Goal: Task Accomplishment & Management: Manage account settings

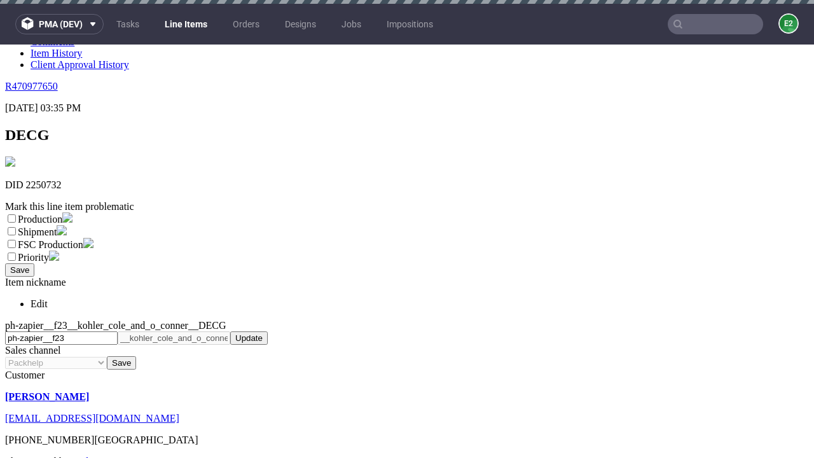
scroll to position [4, 0]
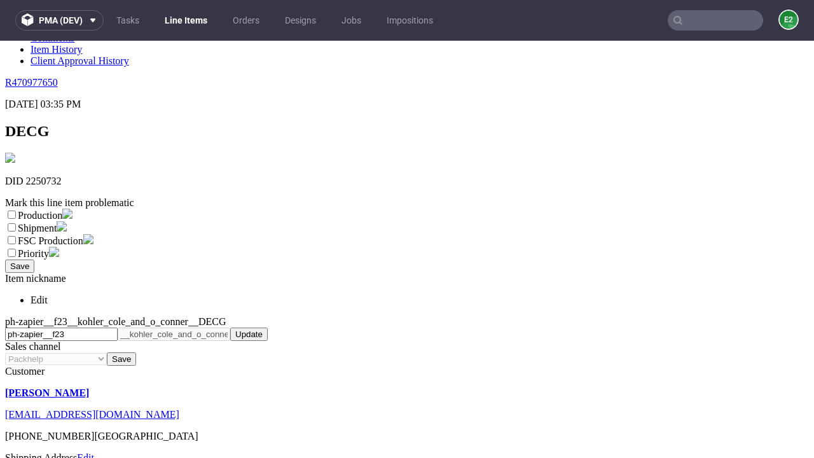
select select "dtp_ca_needed"
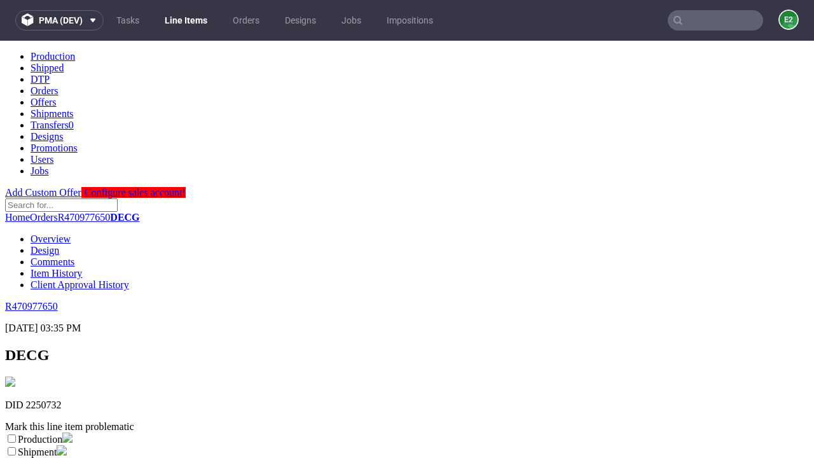
scroll to position [0, 0]
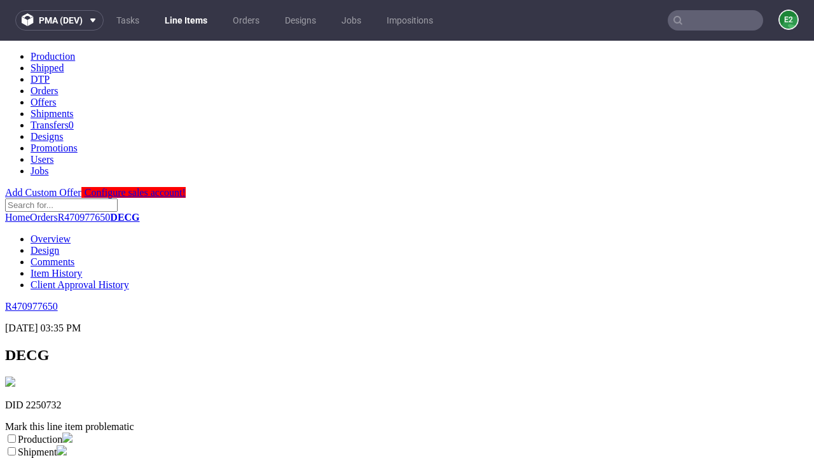
checkbox input "true"
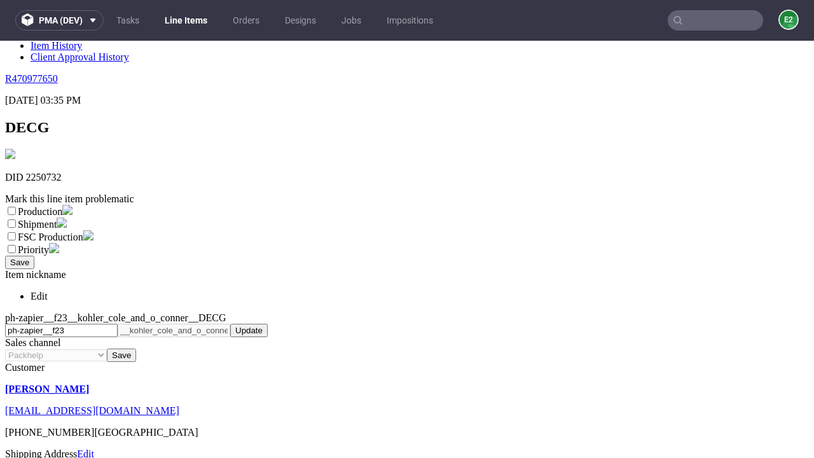
type textarea "test"
